Goal: Task Accomplishment & Management: Manage account settings

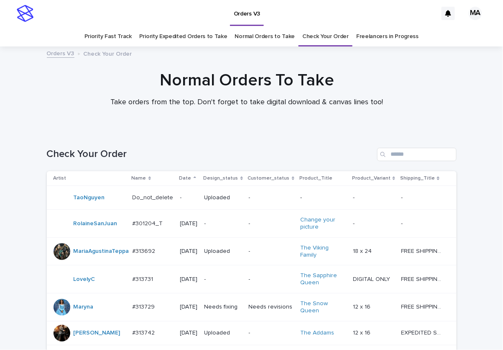
scroll to position [737, 0]
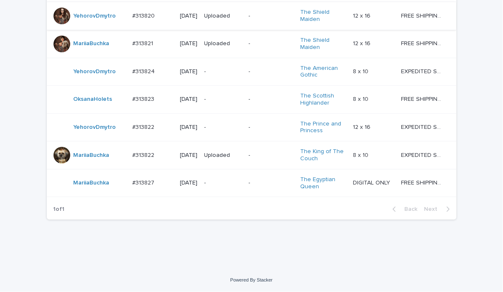
scroll to position [766, 0]
click at [220, 185] on p "-" at bounding box center [224, 182] width 38 height 7
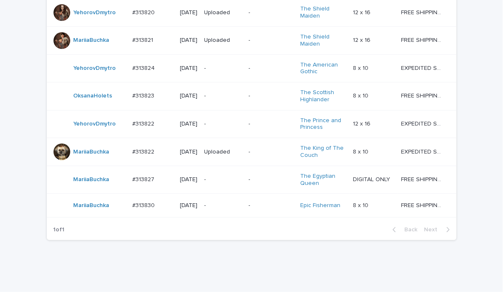
scroll to position [794, 0]
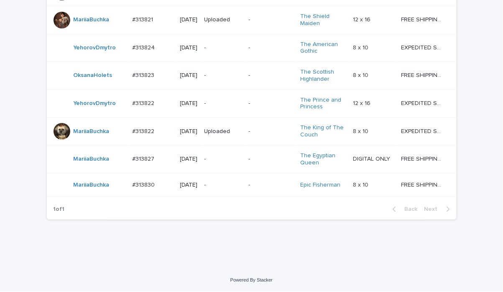
click at [230, 189] on div "-" at bounding box center [224, 185] width 38 height 14
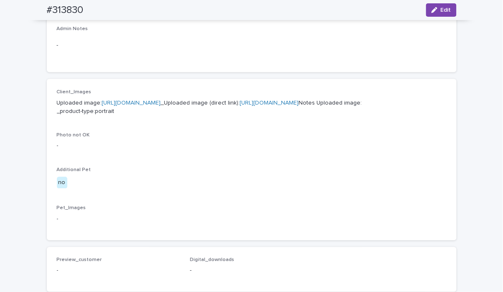
scroll to position [292, 0]
click at [161, 101] on link "[URL][DOMAIN_NAME]" at bounding box center [131, 103] width 59 height 6
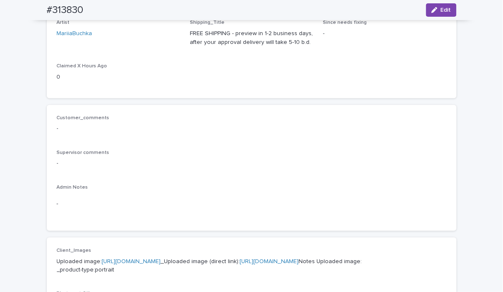
scroll to position [0, 0]
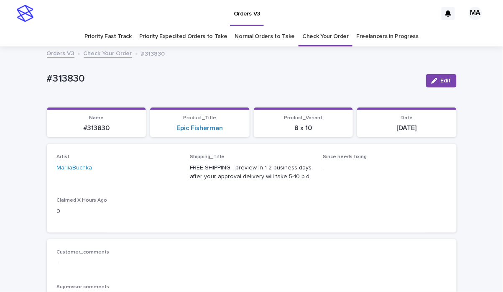
click at [252, 67] on div "#313830 Edit" at bounding box center [252, 80] width 410 height 33
click at [314, 88] on div "#313830" at bounding box center [233, 80] width 373 height 15
click at [349, 76] on p "#313830" at bounding box center [233, 79] width 373 height 12
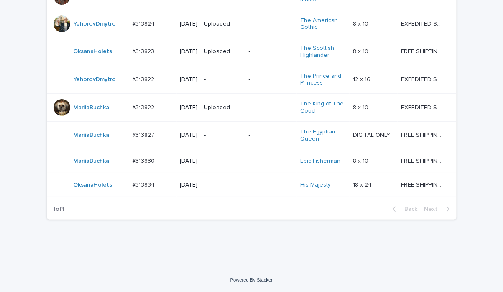
scroll to position [822, 0]
click at [222, 189] on div "-" at bounding box center [224, 185] width 38 height 14
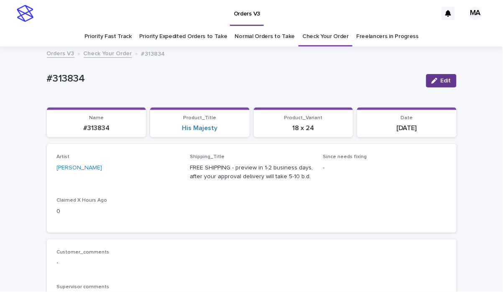
click at [432, 81] on icon "button" at bounding box center [435, 81] width 6 height 6
click at [160, 175] on icon at bounding box center [164, 172] width 8 height 8
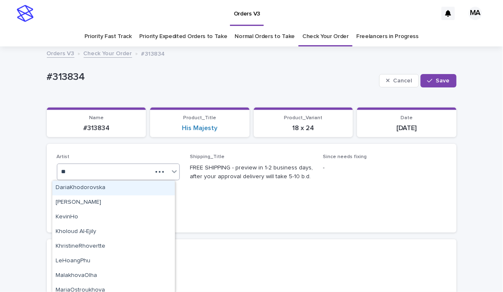
type input "***"
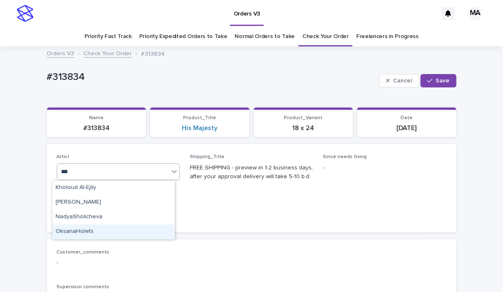
click at [120, 229] on div "OksanaHolets" at bounding box center [113, 232] width 123 height 15
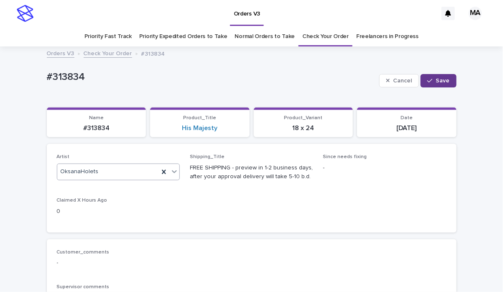
click at [443, 81] on span "Save" at bounding box center [443, 81] width 14 height 6
click at [441, 82] on span "Edit" at bounding box center [446, 81] width 10 height 6
click at [160, 174] on icon at bounding box center [164, 172] width 8 height 8
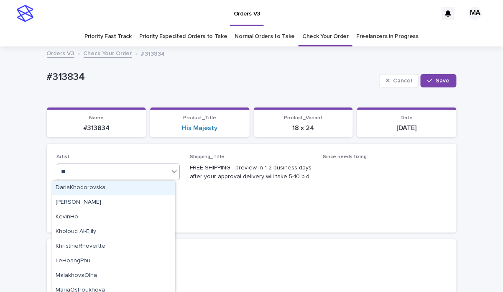
type input "***"
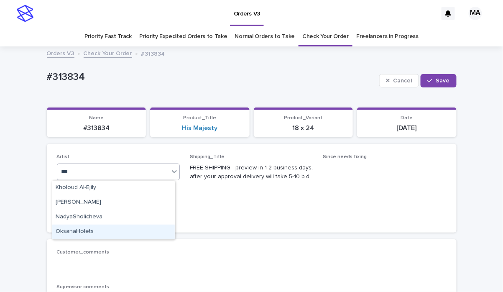
click at [145, 236] on div "OksanaHolets" at bounding box center [113, 232] width 123 height 15
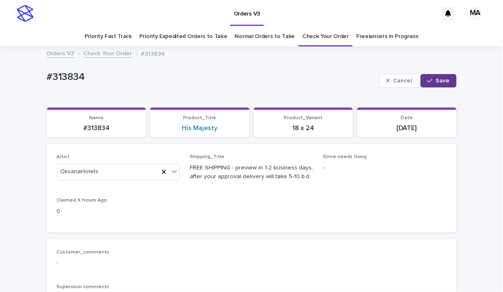
click at [440, 80] on span "Save" at bounding box center [443, 81] width 14 height 6
